Goal: Task Accomplishment & Management: Manage account settings

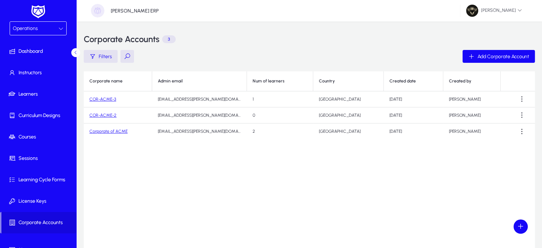
click at [25, 31] on span "Operations" at bounding box center [25, 28] width 25 height 6
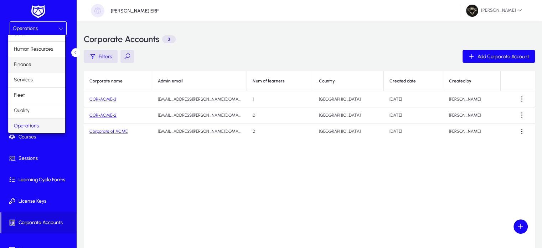
scroll to position [24, 0]
click at [32, 122] on span "Marketing" at bounding box center [25, 126] width 22 height 9
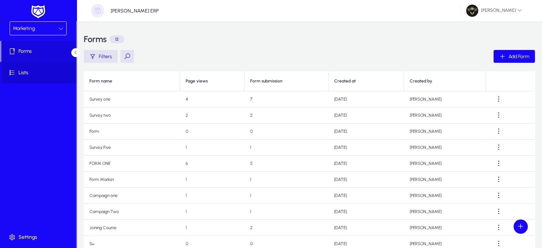
click at [31, 78] on span at bounding box center [39, 72] width 76 height 17
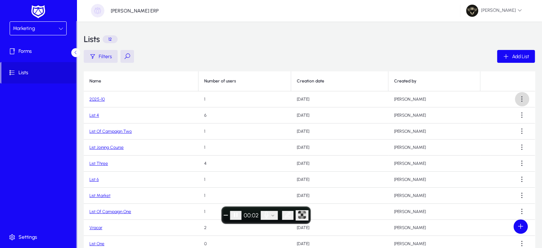
click at [516, 102] on span at bounding box center [522, 99] width 14 height 14
click at [495, 116] on span "Edit" at bounding box center [506, 116] width 29 height 6
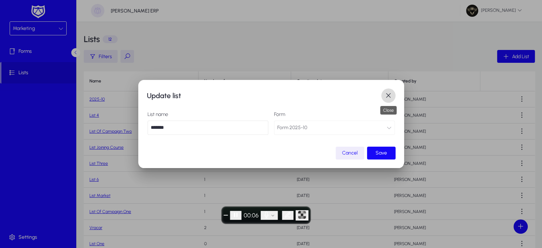
click at [385, 100] on span "button" at bounding box center [389, 95] width 14 height 14
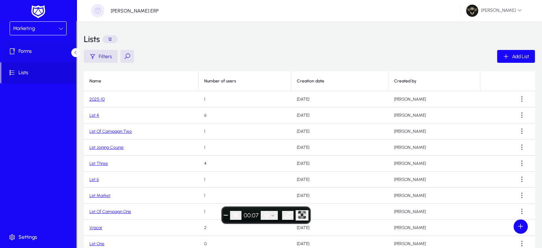
click at [19, 54] on span "Forms" at bounding box center [39, 51] width 76 height 7
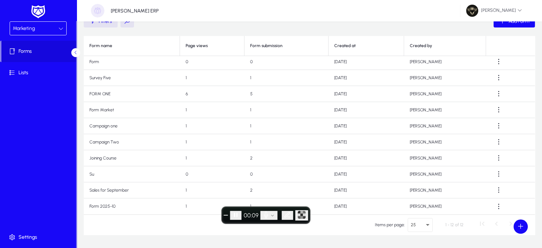
scroll to position [37, 0]
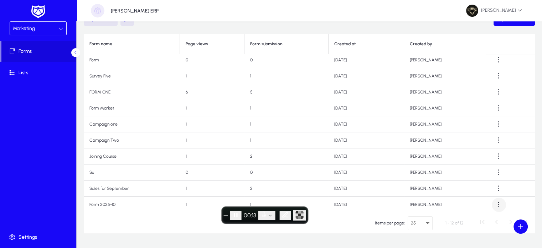
drag, startPoint x: 496, startPoint y: 205, endPoint x: 500, endPoint y: 204, distance: 4.0
click at [500, 204] on app-marketing-forms-table "Form name Page views Form submission Created at Created by Survey one 4 7 20 Ma…" at bounding box center [310, 133] width 452 height 199
click at [500, 204] on span at bounding box center [499, 205] width 14 height 14
click at [477, 160] on span "Edit" at bounding box center [483, 157] width 29 height 6
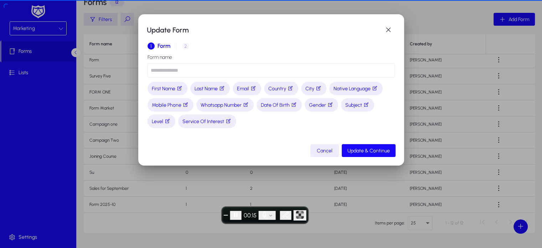
type input "**********"
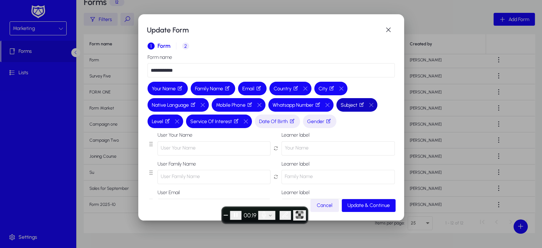
click at [352, 105] on span "Subject" at bounding box center [353, 104] width 25 height 7
click at [365, 106] on icon "button" at bounding box center [362, 105] width 6 height 6
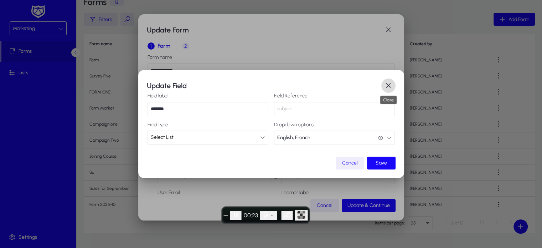
click at [385, 86] on span "button" at bounding box center [389, 85] width 14 height 14
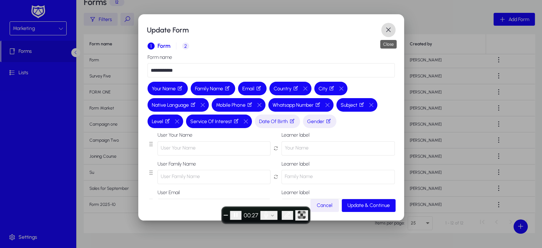
click at [382, 27] on span "button" at bounding box center [389, 30] width 14 height 14
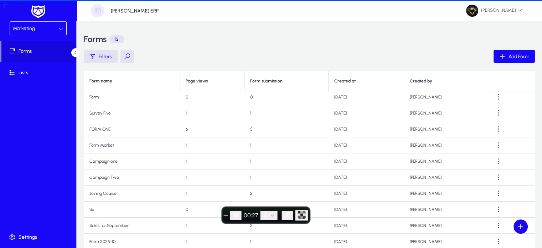
scroll to position [37, 0]
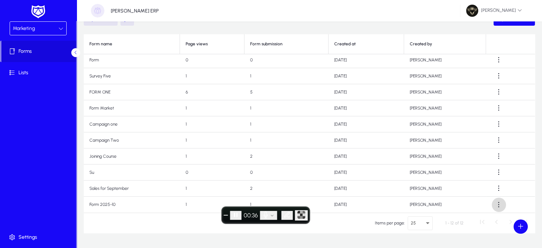
click at [495, 204] on span at bounding box center [499, 205] width 14 height 14
click at [481, 175] on span "View" at bounding box center [483, 172] width 29 height 6
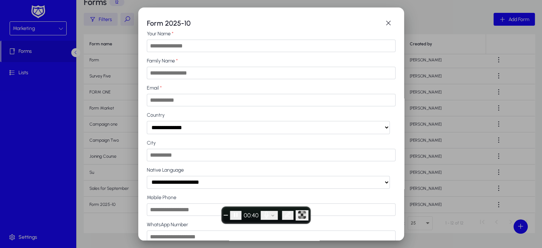
scroll to position [52, 0]
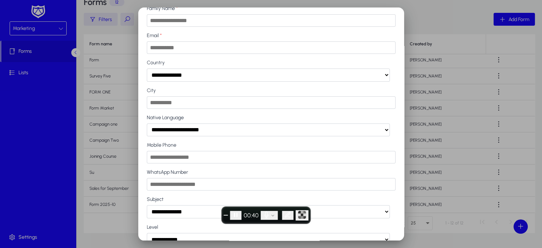
drag, startPoint x: 270, startPoint y: 63, endPoint x: 279, endPoint y: 80, distance: 19.0
click at [279, 80] on div "**********" at bounding box center [271, 71] width 249 height 22
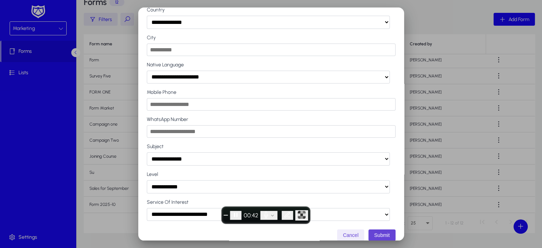
scroll to position [116, 0]
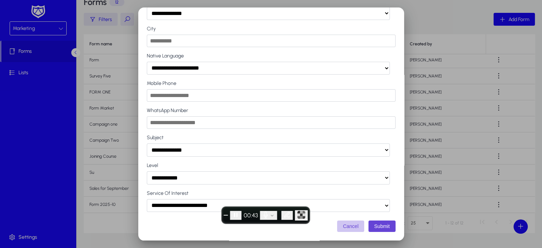
click at [350, 226] on button "Cancel" at bounding box center [350, 225] width 27 height 11
click at [349, 224] on button "Cancel" at bounding box center [350, 225] width 27 height 11
click at [348, 229] on button "Cancel" at bounding box center [350, 225] width 27 height 11
click at [340, 224] on button "Cancel" at bounding box center [350, 225] width 27 height 11
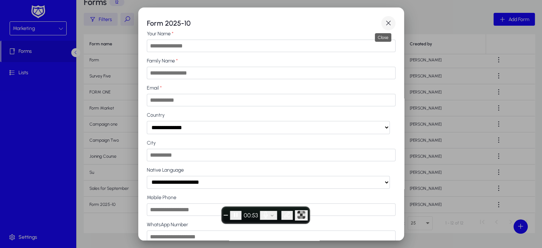
click at [382, 23] on span "button" at bounding box center [389, 23] width 14 height 14
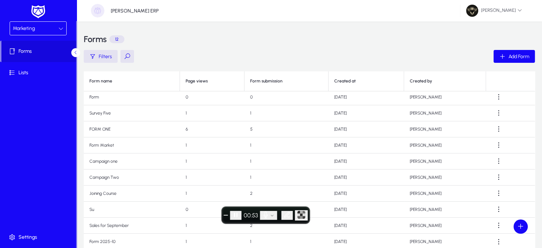
scroll to position [37, 0]
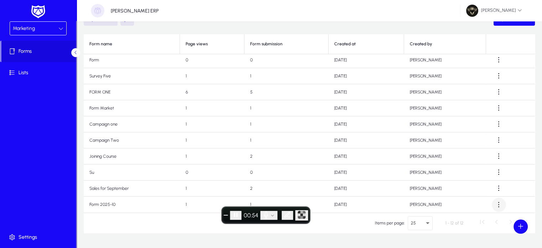
click at [499, 198] on span at bounding box center [499, 205] width 14 height 14
click at [479, 157] on span "Edit" at bounding box center [483, 157] width 29 height 6
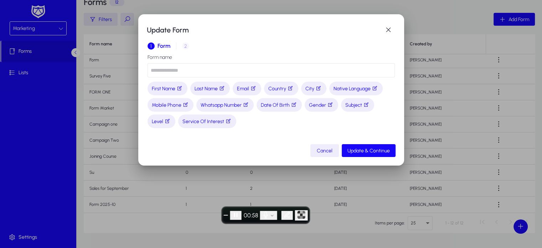
type input "**********"
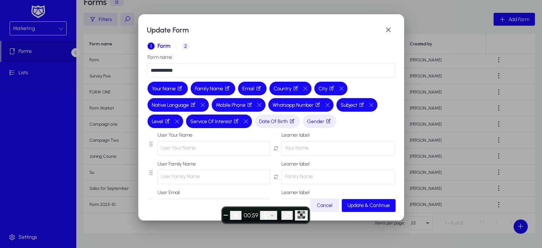
click at [185, 46] on span "2" at bounding box center [185, 45] width 7 height 7
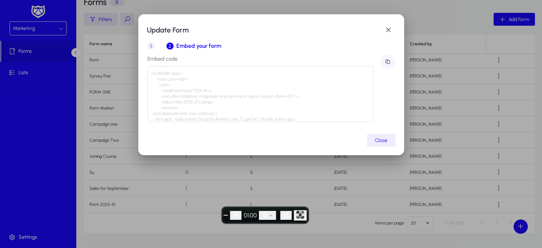
click at [386, 61] on span "button" at bounding box center [388, 62] width 14 height 14
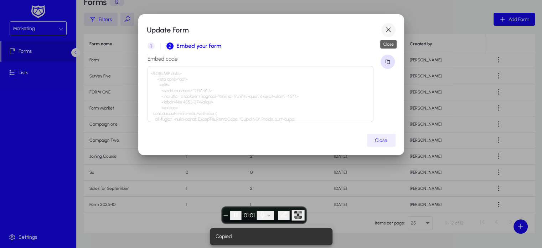
click at [391, 30] on span "button" at bounding box center [389, 30] width 14 height 14
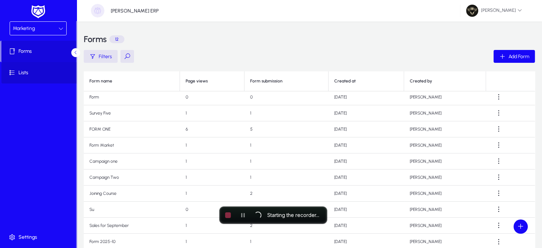
click at [36, 82] on span at bounding box center [39, 72] width 76 height 21
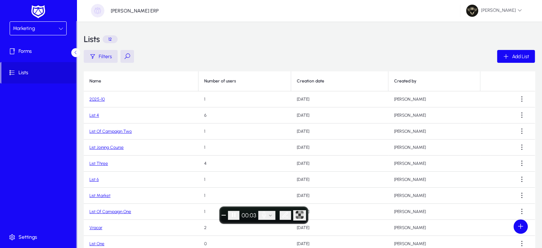
click at [100, 97] on link "2025-10" at bounding box center [97, 99] width 15 height 5
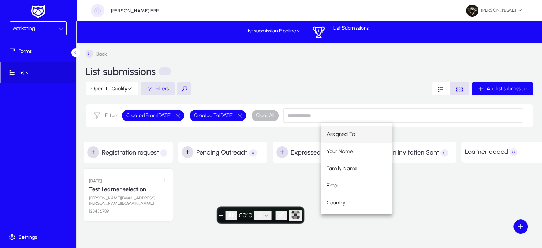
click at [330, 73] on div "Back List submissions 1" at bounding box center [310, 66] width 448 height 32
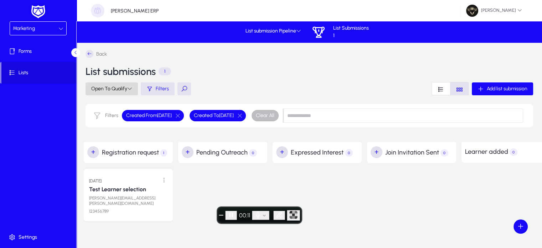
click at [103, 89] on span "Open To Qualify" at bounding box center [111, 89] width 41 height 6
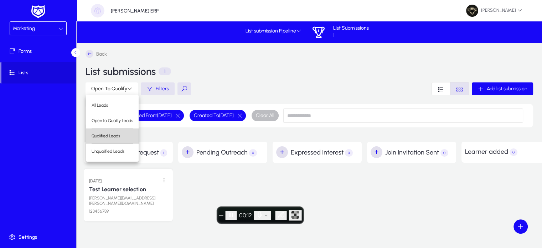
click at [107, 136] on span "Qualified Leads" at bounding box center [112, 136] width 41 height 6
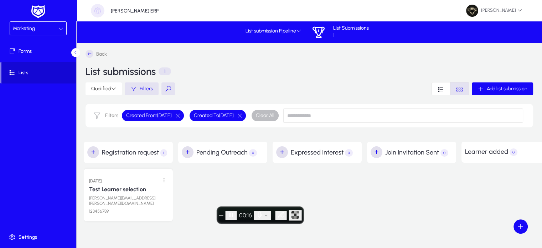
click at [49, 80] on span at bounding box center [38, 72] width 75 height 17
